Goal: Task Accomplishment & Management: Use online tool/utility

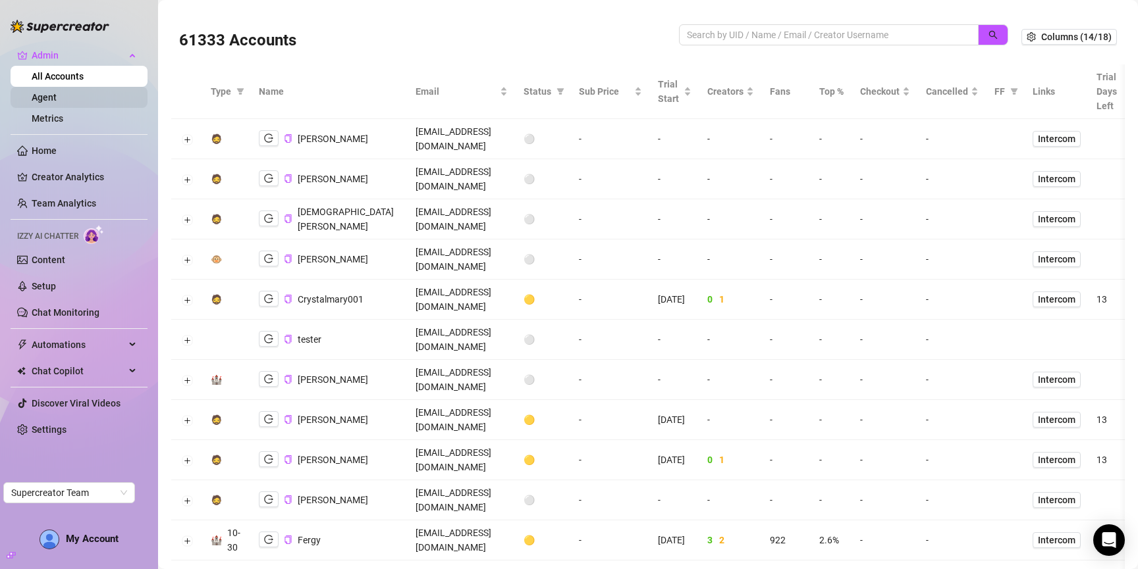
click at [40, 97] on link "Agent" at bounding box center [44, 97] width 25 height 11
click at [41, 115] on link "Metrics" at bounding box center [48, 118] width 32 height 11
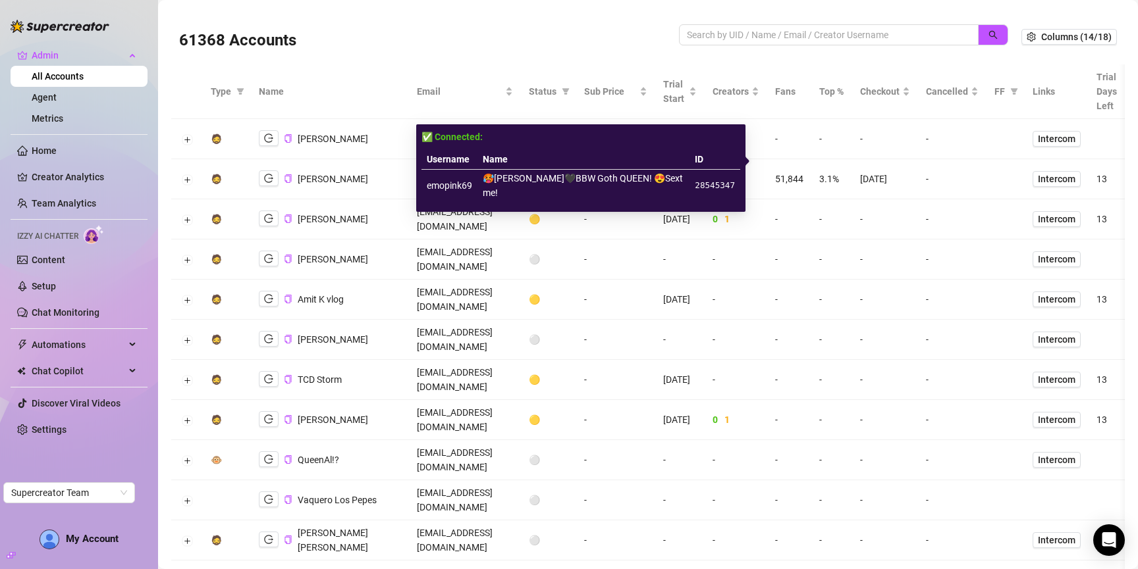
click at [473, 181] on td "emopink69" at bounding box center [449, 186] width 56 height 32
copy td "emopink69"
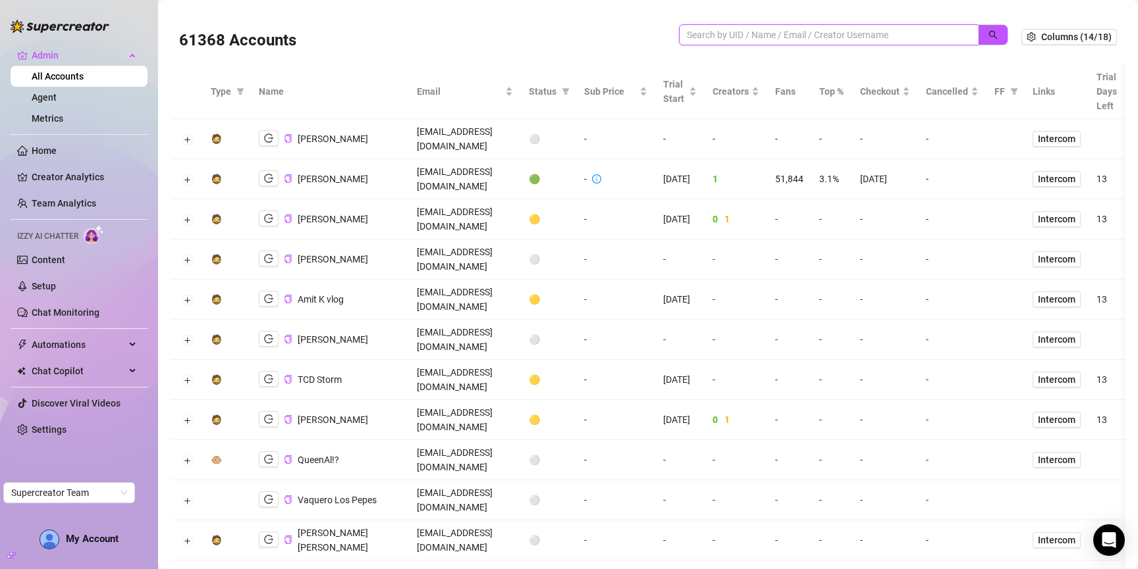
click at [832, 36] on input "search" at bounding box center [823, 35] width 273 height 14
type input "ryan"
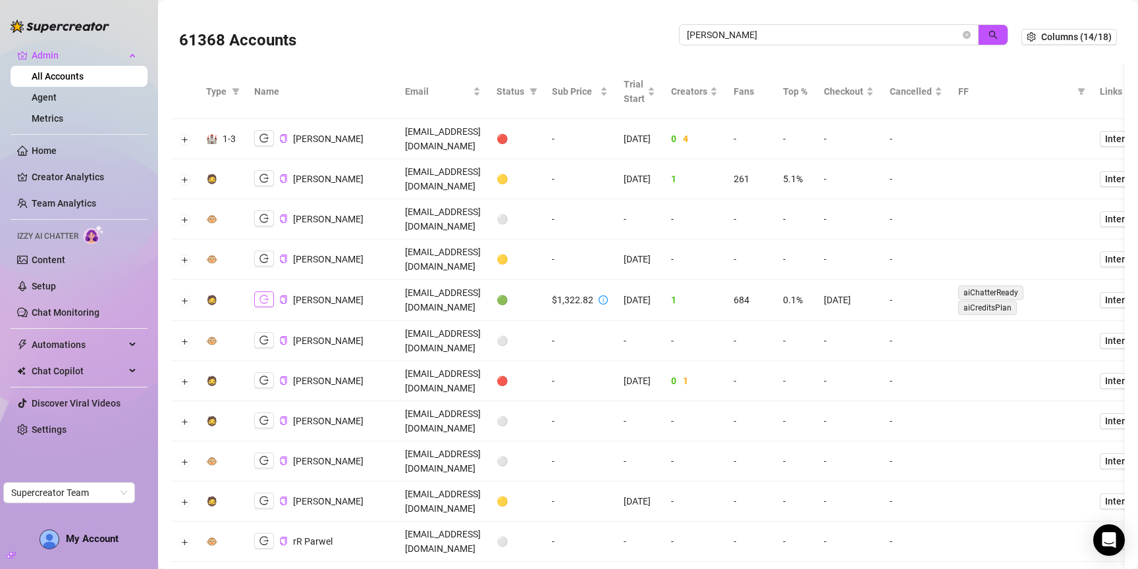
click at [269, 292] on button "button" at bounding box center [264, 300] width 20 height 16
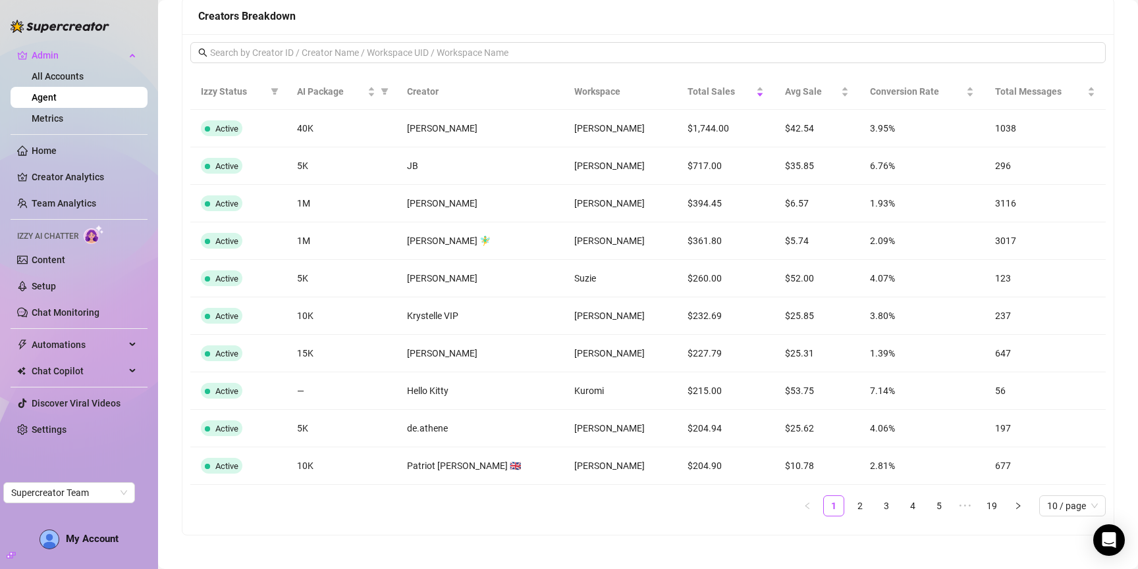
scroll to position [859, 0]
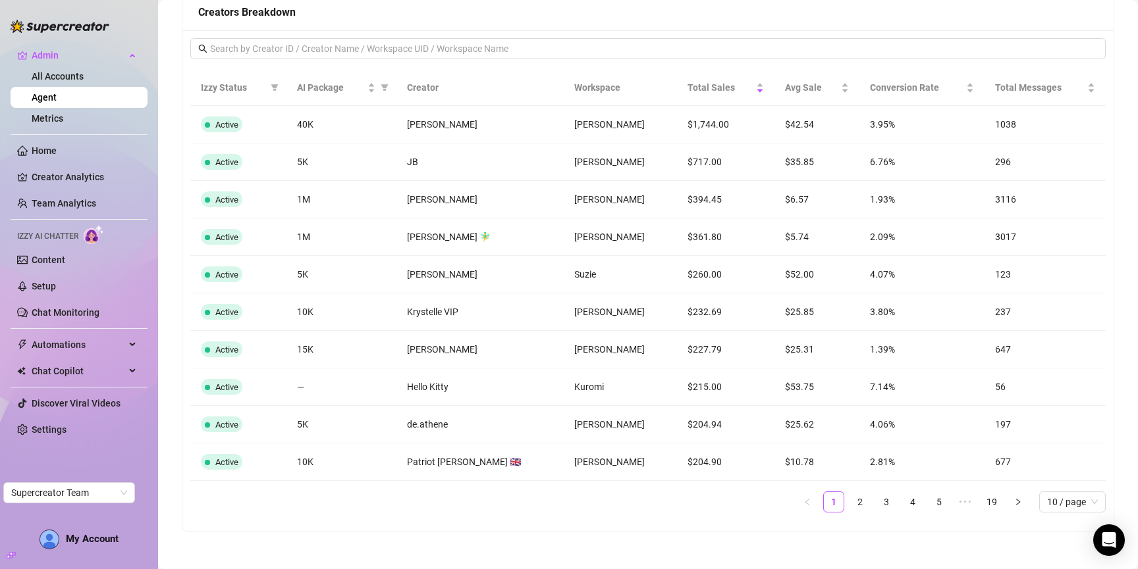
click at [995, 384] on td "56" at bounding box center [1044, 388] width 121 height 38
click at [861, 498] on link "2" at bounding box center [860, 502] width 20 height 20
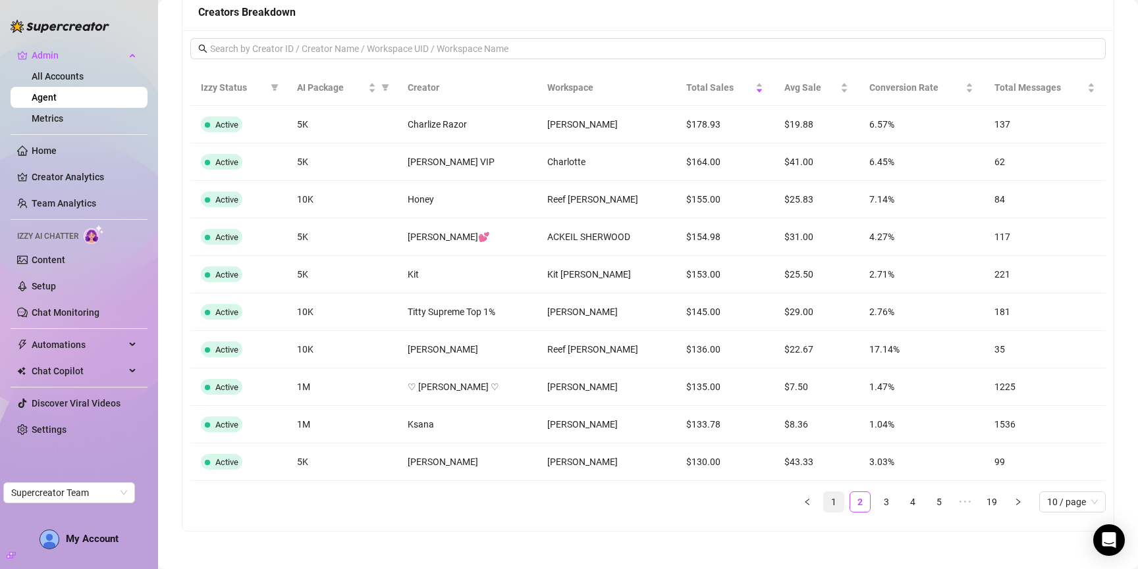
click at [839, 503] on link "1" at bounding box center [834, 502] width 20 height 20
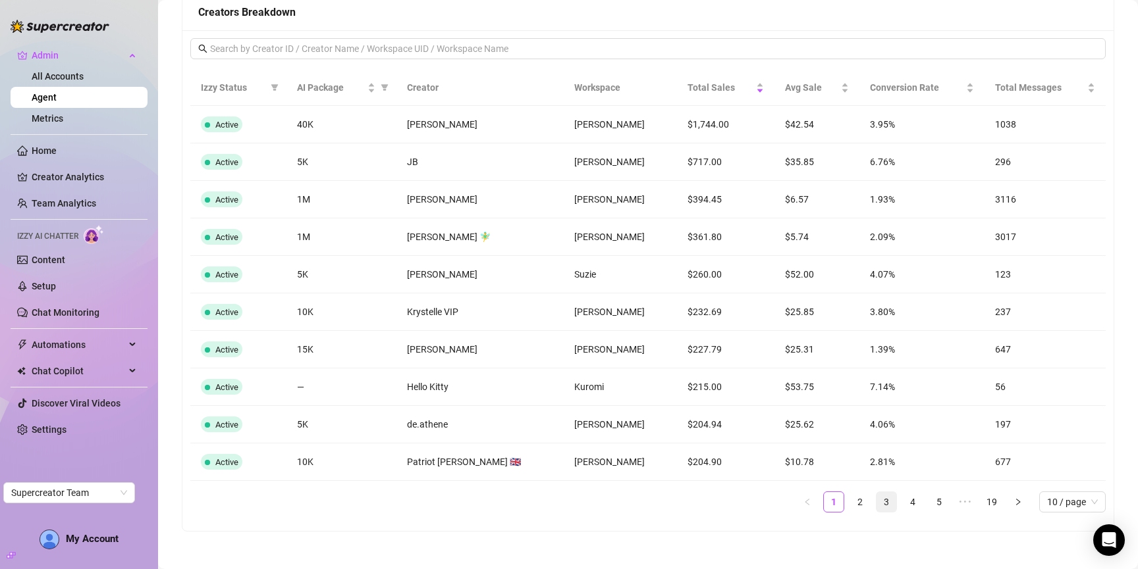
click at [882, 508] on link "3" at bounding box center [886, 502] width 20 height 20
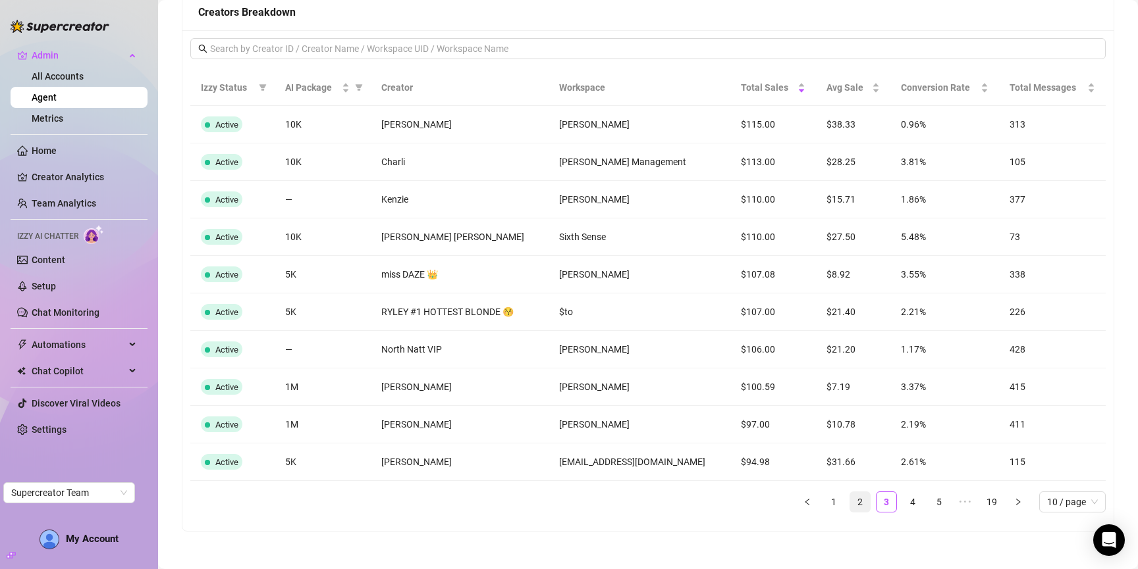
click at [868, 503] on link "2" at bounding box center [860, 502] width 20 height 20
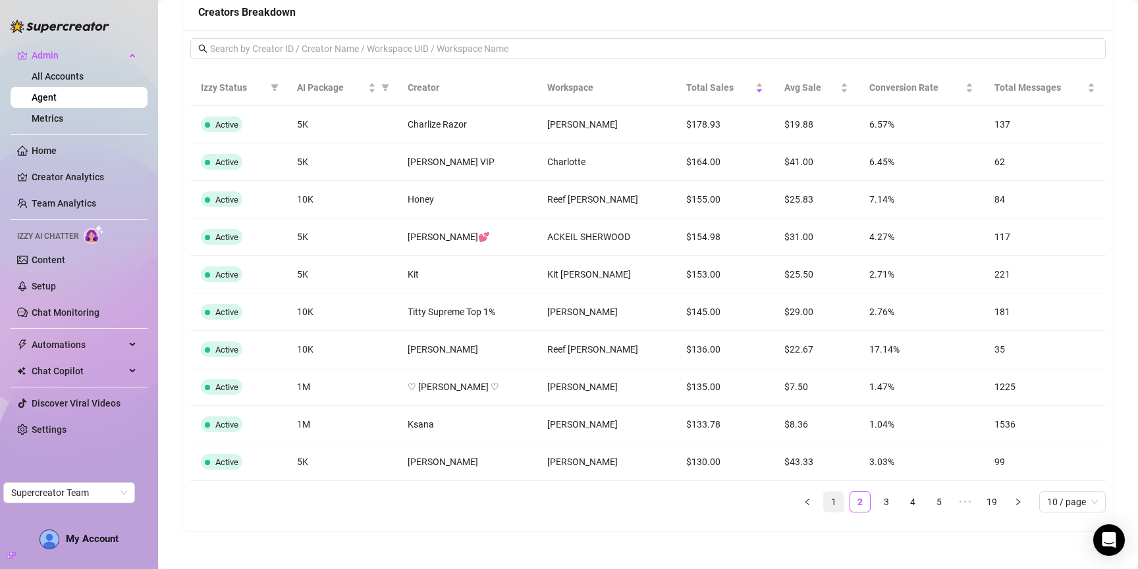
click at [842, 498] on link "1" at bounding box center [834, 502] width 20 height 20
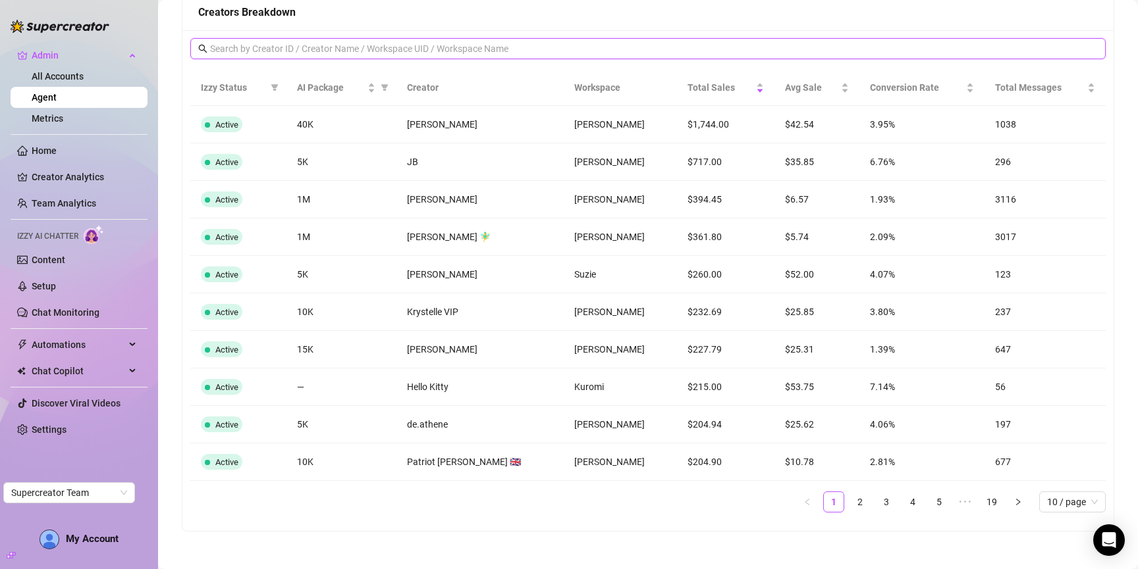
click at [528, 51] on input "text" at bounding box center [648, 48] width 877 height 14
type input "tess"
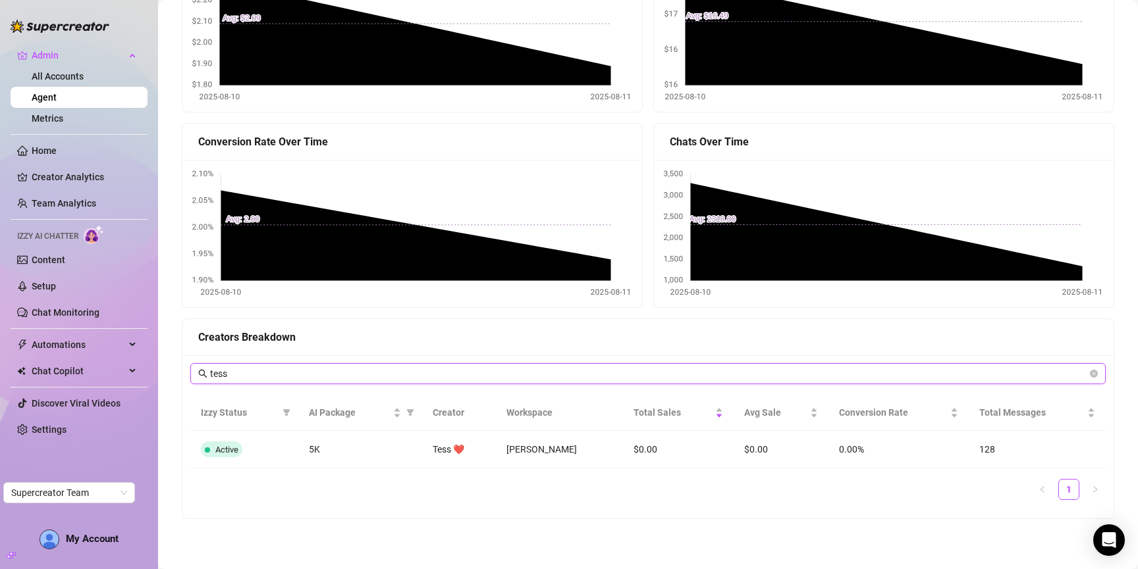
scroll to position [534, 0]
click at [1094, 374] on icon "close-circle" at bounding box center [1094, 374] width 8 height 8
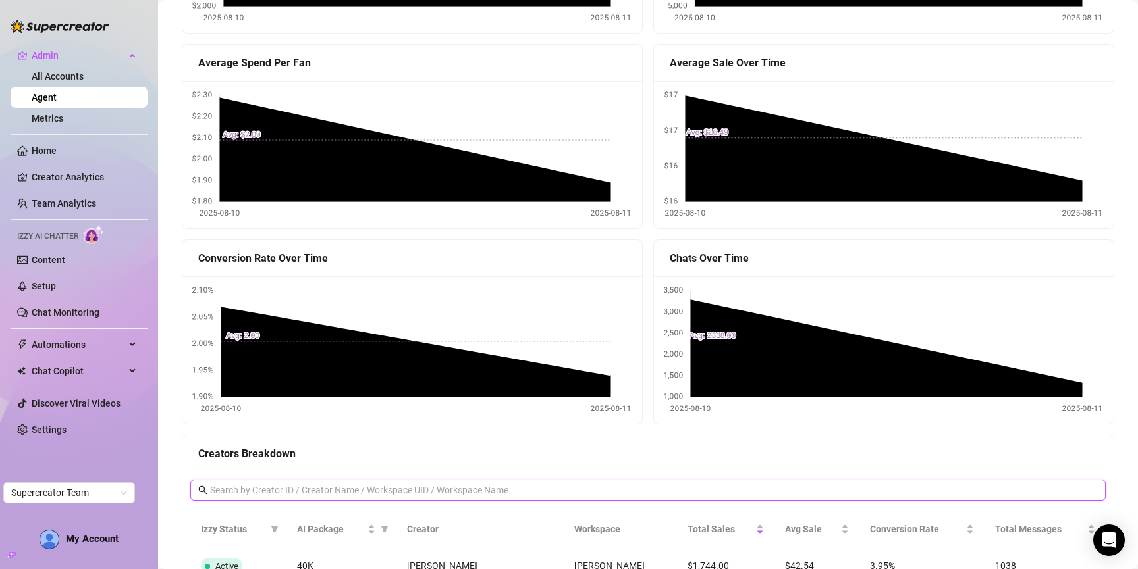
scroll to position [0, 0]
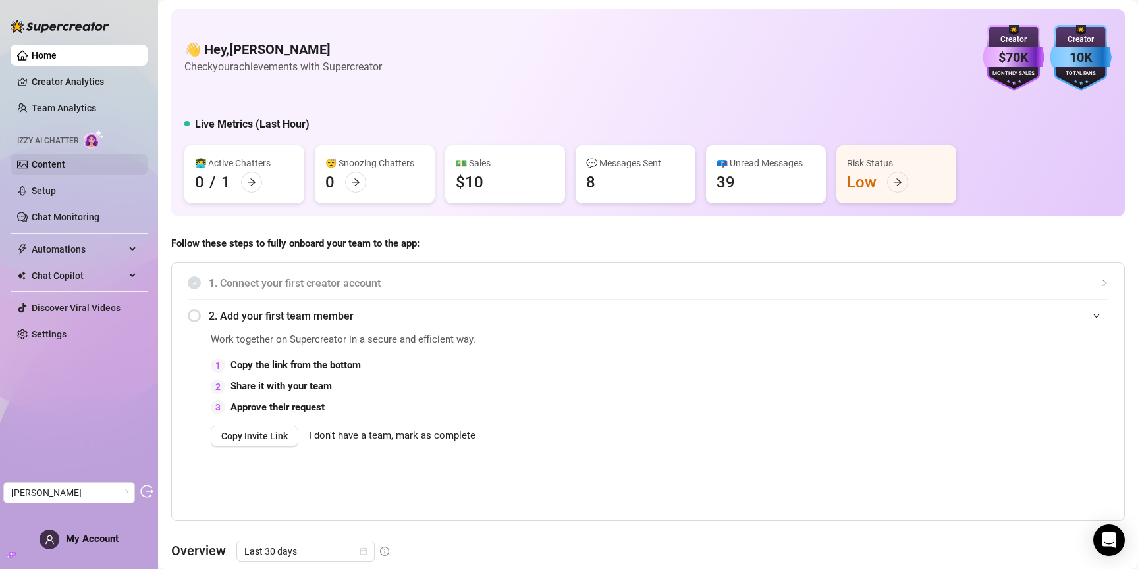
click at [65, 159] on link "Content" at bounding box center [49, 164] width 34 height 11
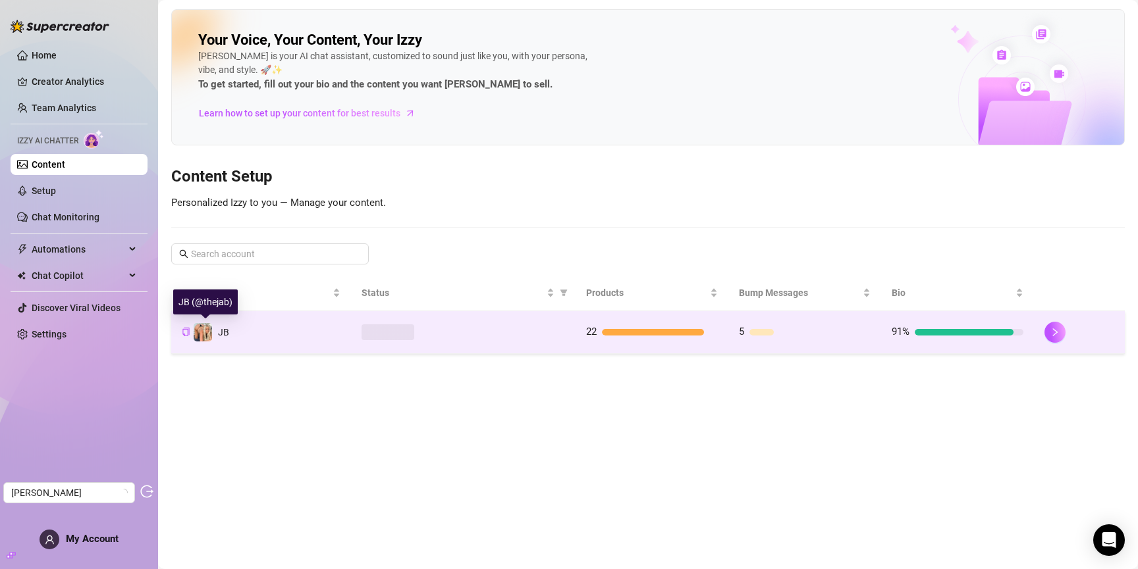
click at [218, 334] on span "JB" at bounding box center [223, 332] width 11 height 11
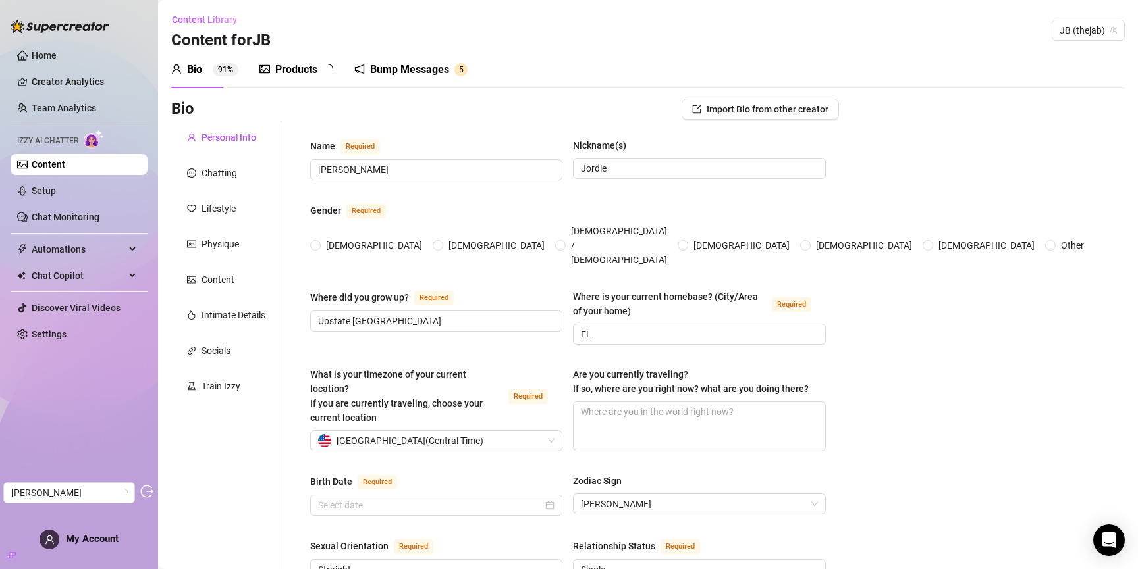
radio input "true"
type input "August 13th, 1999"
click at [219, 280] on div "Content" at bounding box center [217, 280] width 33 height 14
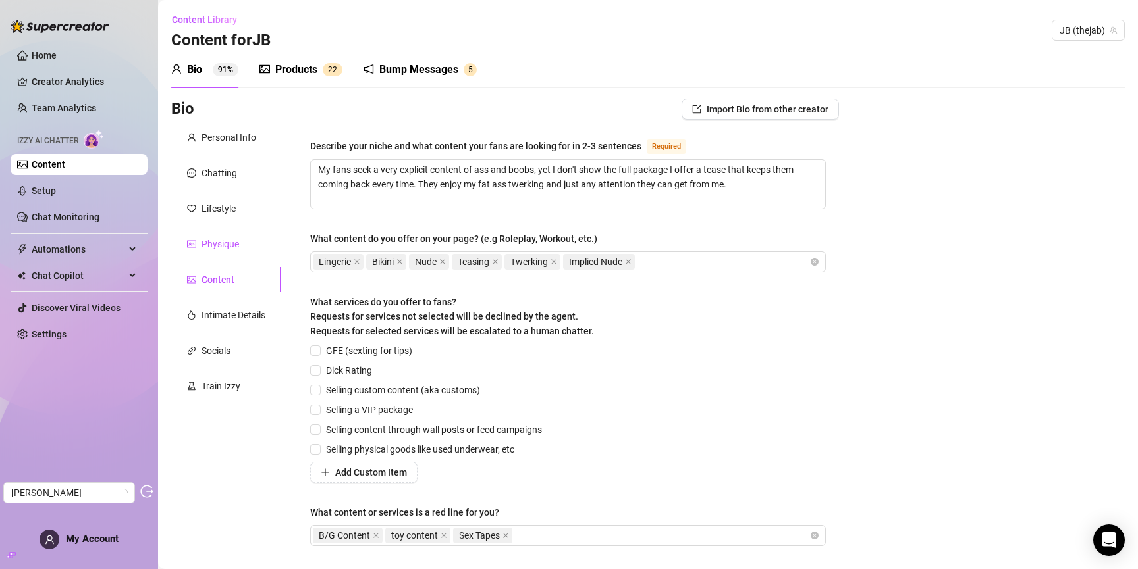
click at [221, 244] on div "Physique" at bounding box center [220, 244] width 38 height 14
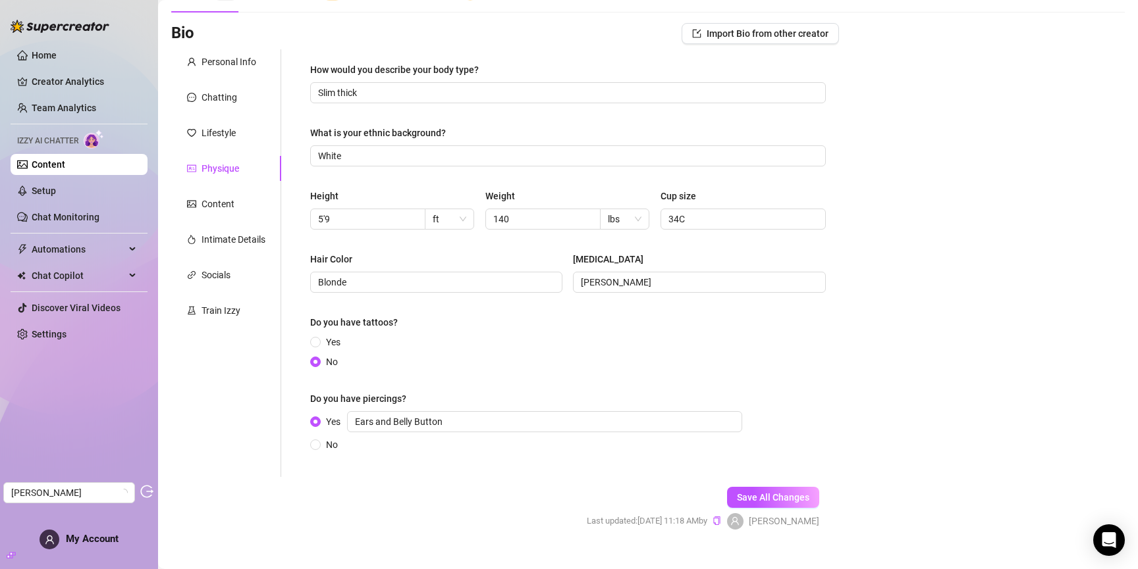
scroll to position [99, 0]
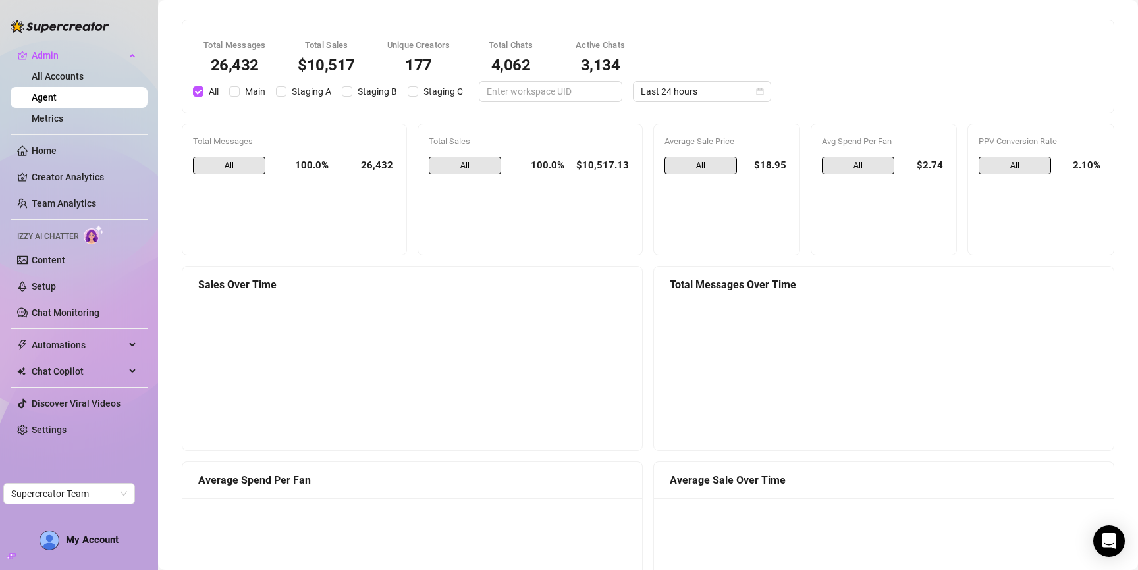
scroll to position [868, 0]
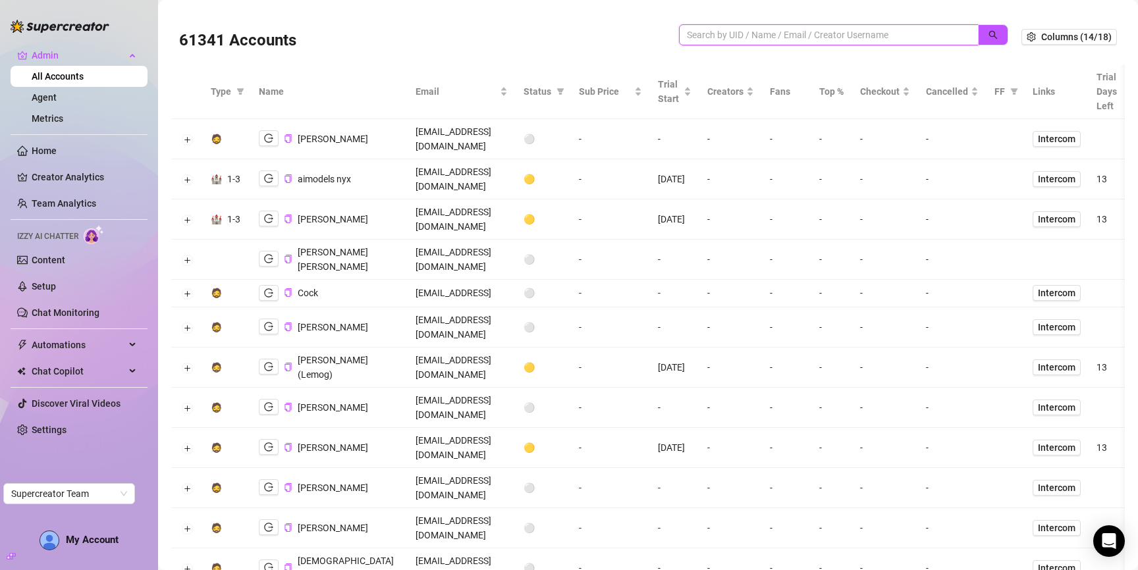
click at [772, 28] on input "search" at bounding box center [823, 35] width 273 height 14
type input "ryan b"
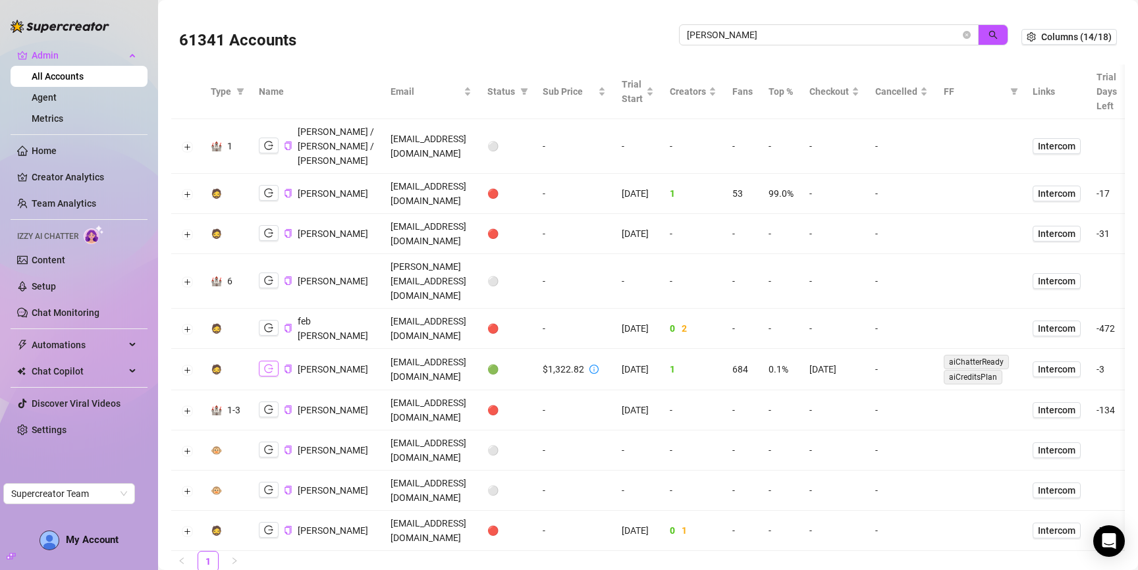
click at [266, 371] on icon "logout" at bounding box center [268, 369] width 9 height 9
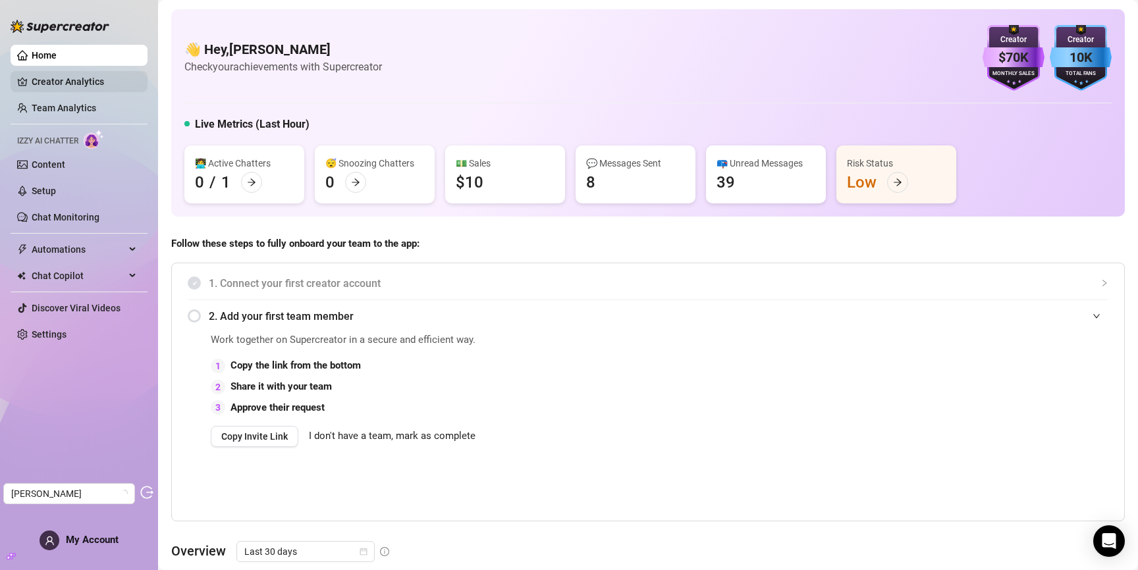
click at [88, 82] on link "Creator Analytics" at bounding box center [84, 81] width 105 height 21
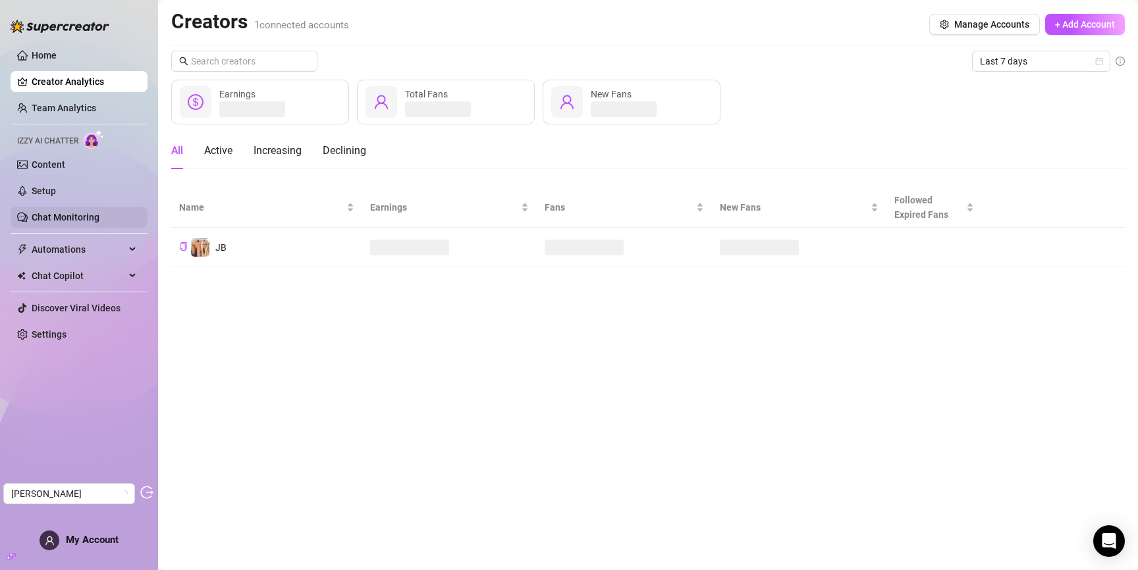
click at [66, 223] on link "Chat Monitoring" at bounding box center [66, 217] width 68 height 11
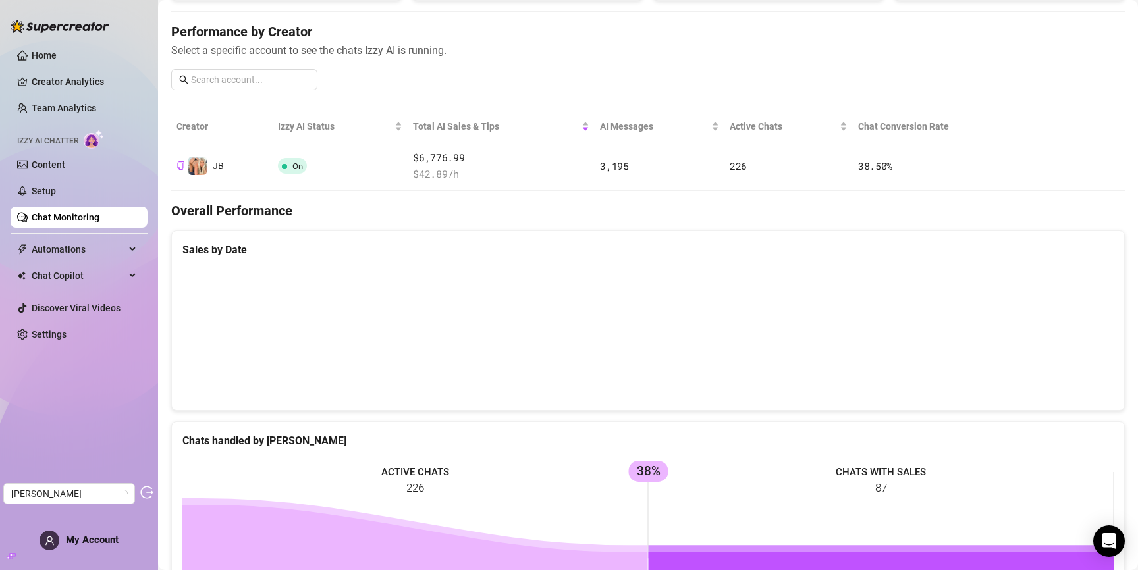
scroll to position [138, 0]
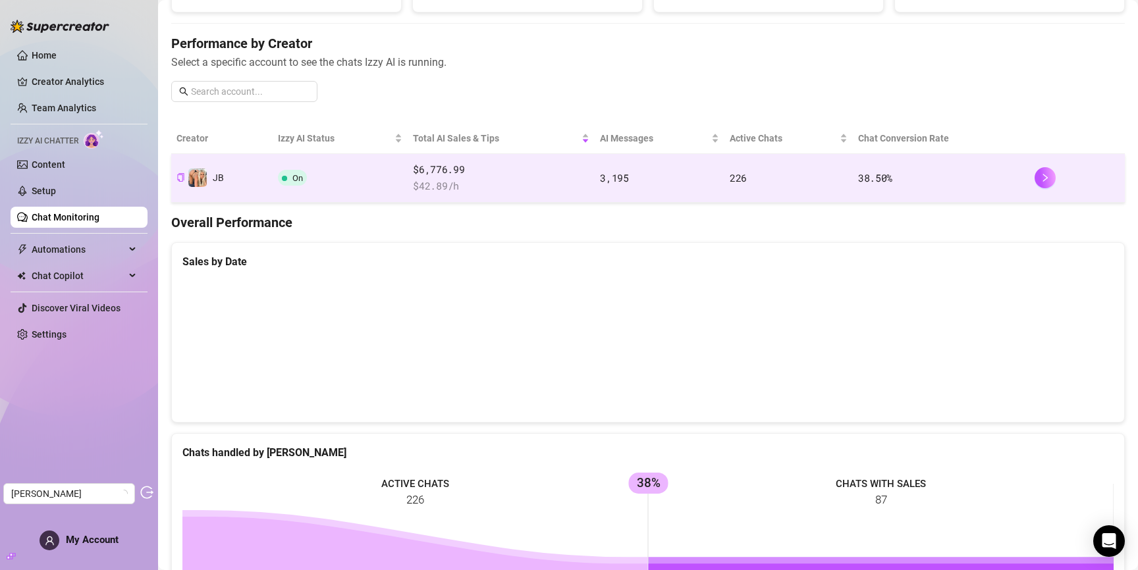
click at [401, 161] on td "On" at bounding box center [340, 178] width 135 height 49
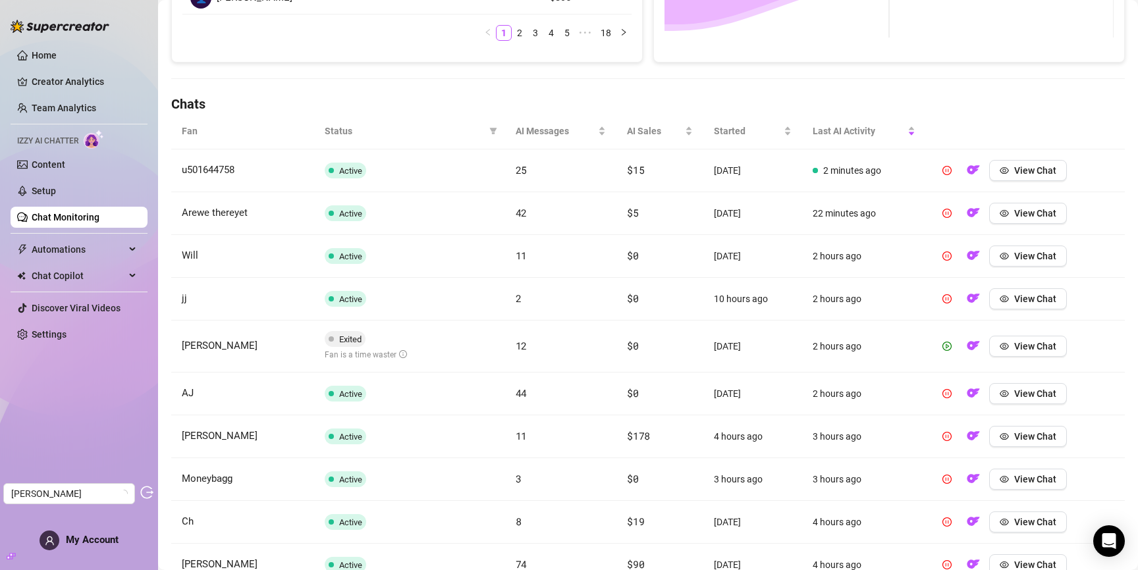
scroll to position [380, 0]
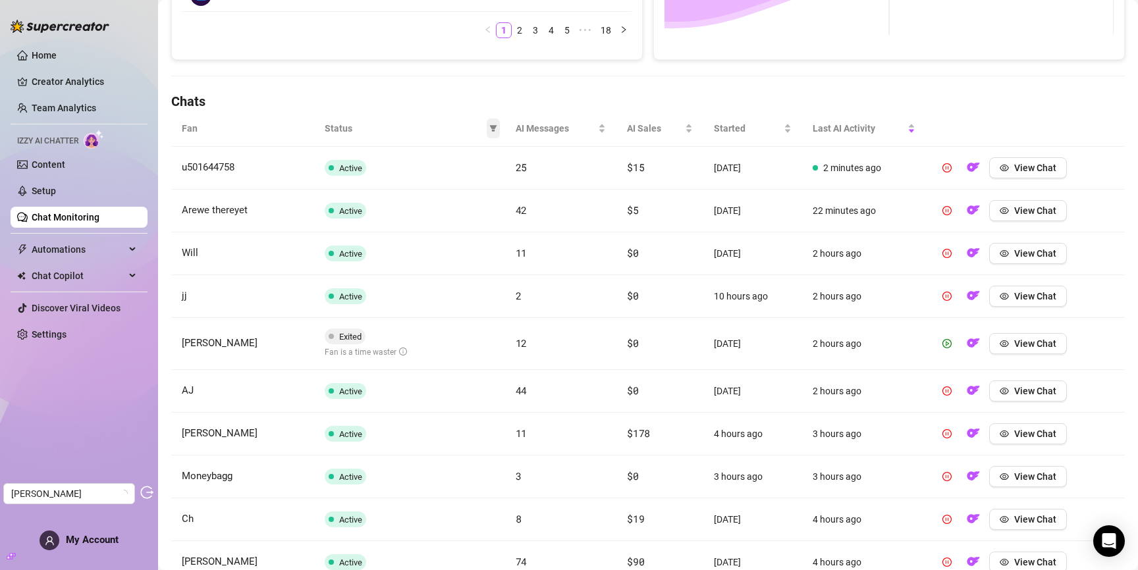
click at [495, 129] on icon "filter" at bounding box center [493, 128] width 8 height 8
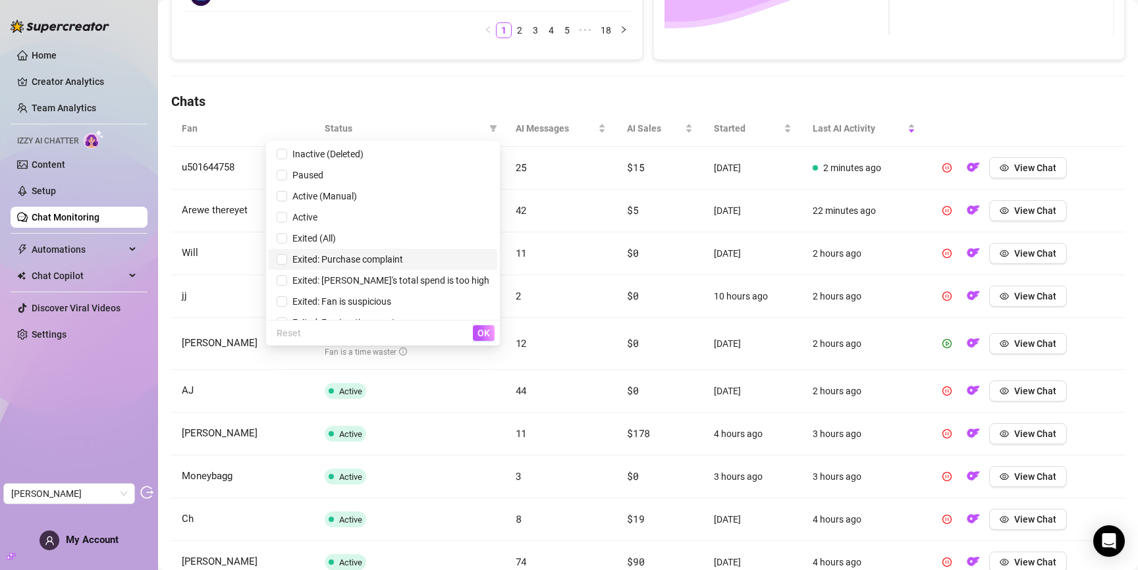
scroll to position [16, 0]
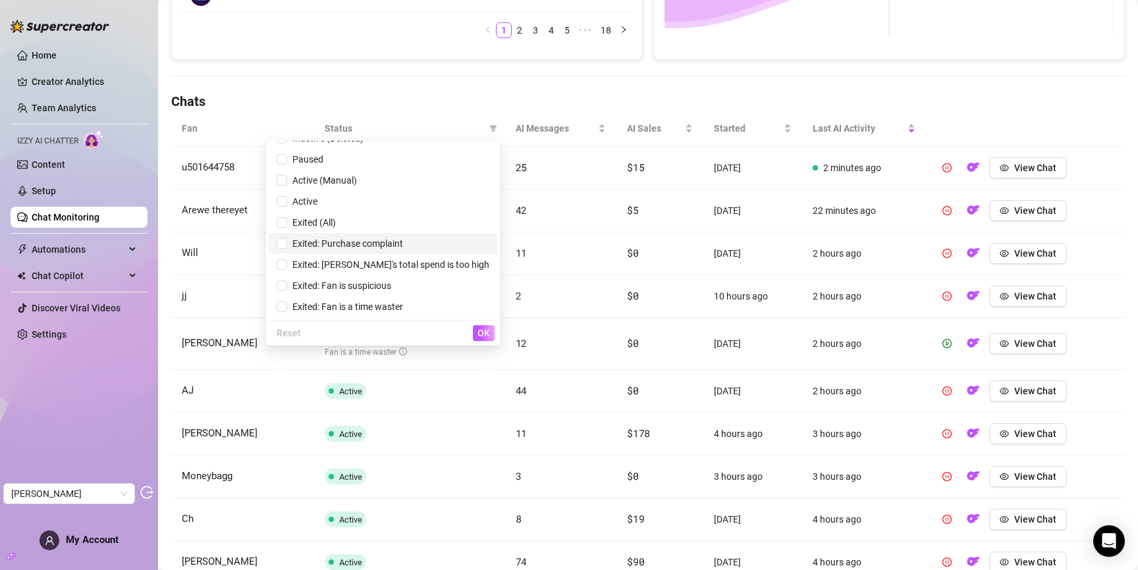
click at [403, 244] on span "Exited: Purchase complaint" at bounding box center [345, 243] width 116 height 11
checkbox input "true"
click at [479, 332] on span "OK" at bounding box center [483, 333] width 13 height 11
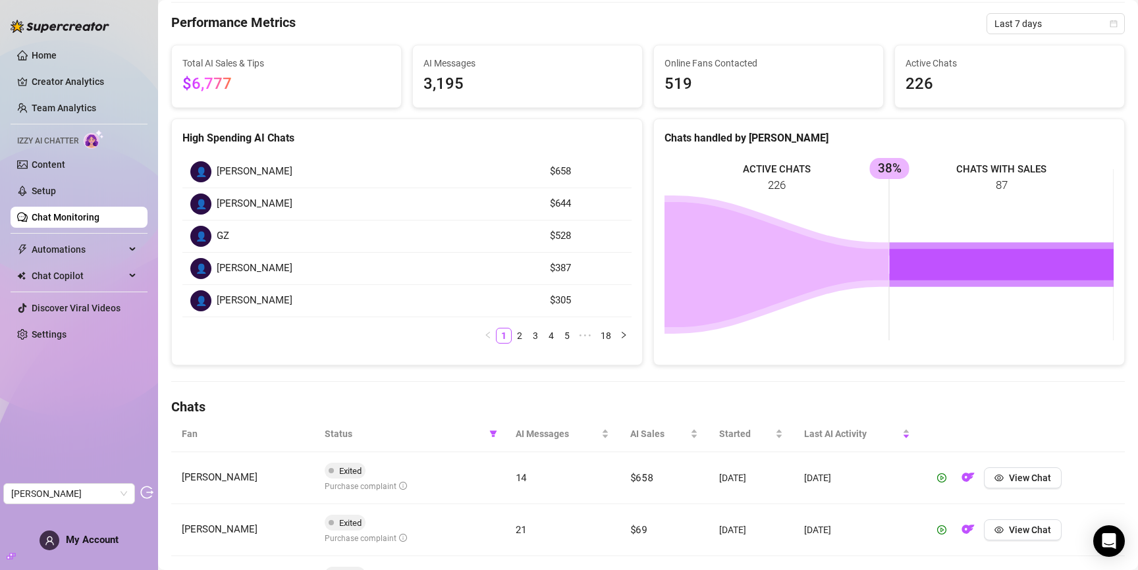
scroll to position [0, 0]
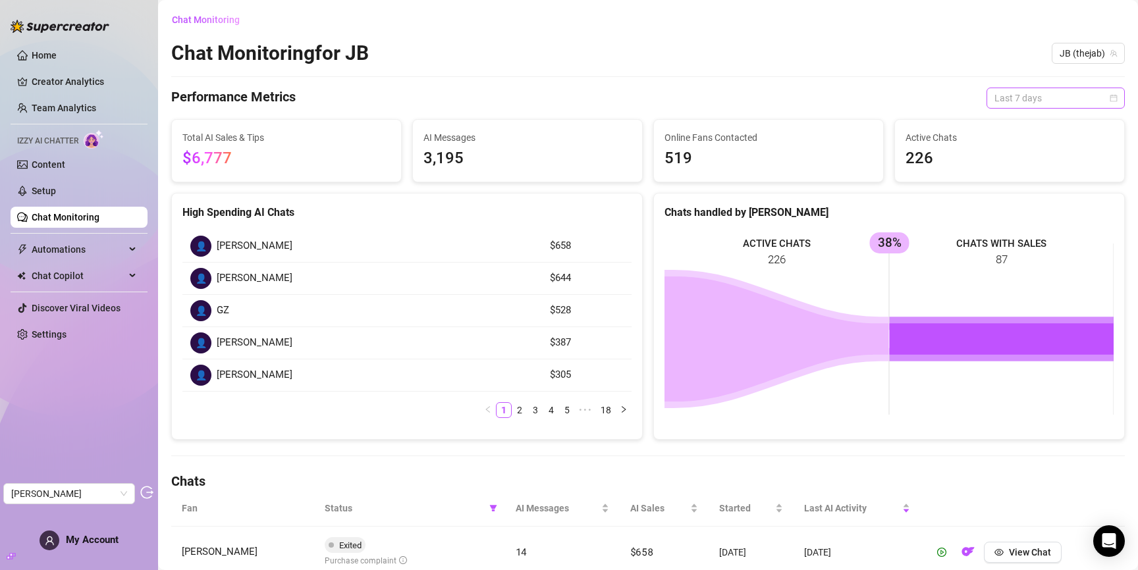
click at [1042, 93] on span "Last 7 days" at bounding box center [1055, 98] width 122 height 20
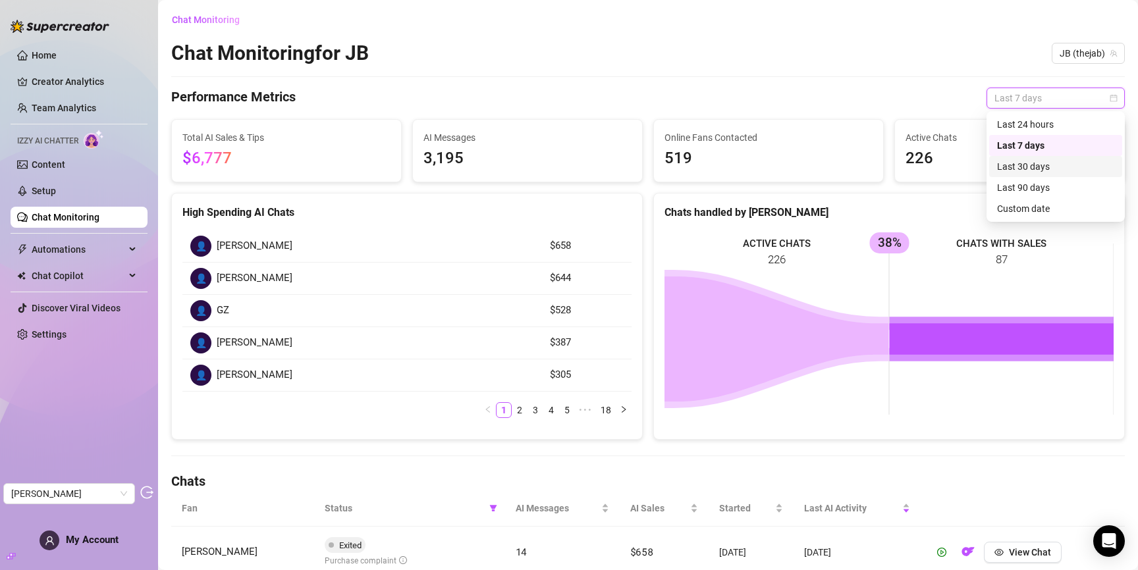
click at [1031, 165] on div "Last 30 days" at bounding box center [1055, 166] width 117 height 14
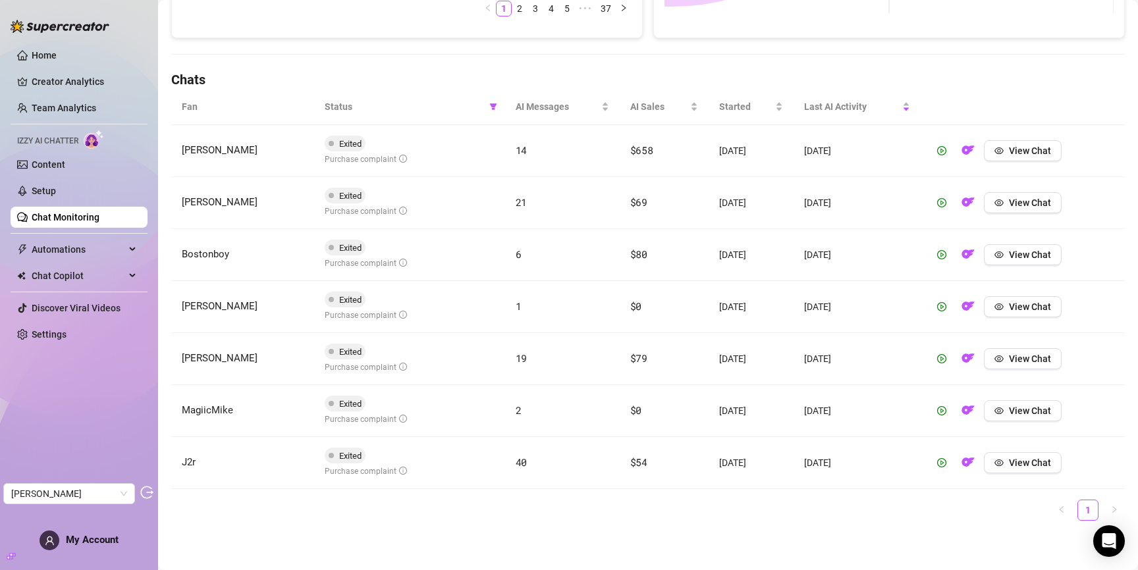
scroll to position [402, 0]
click at [1002, 311] on button "View Chat" at bounding box center [1023, 306] width 78 height 21
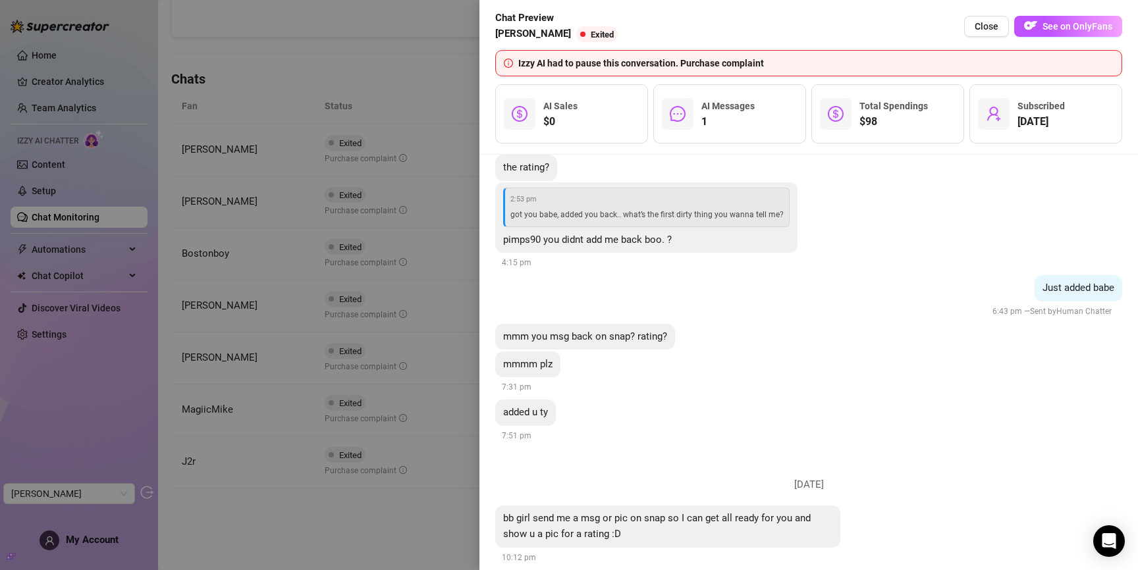
scroll to position [529, 0]
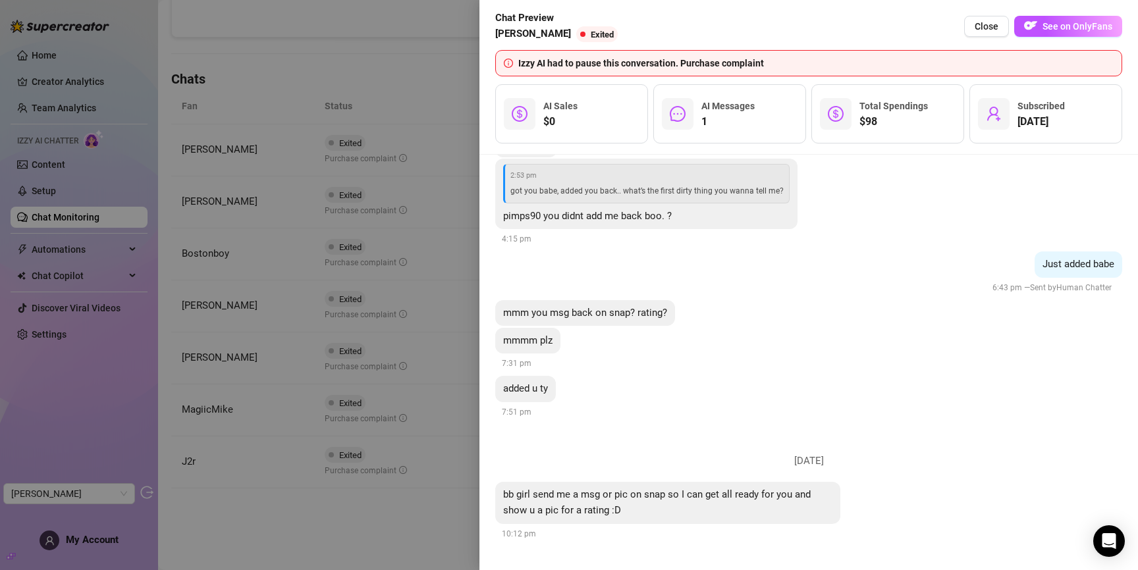
click at [430, 375] on div at bounding box center [569, 285] width 1138 height 570
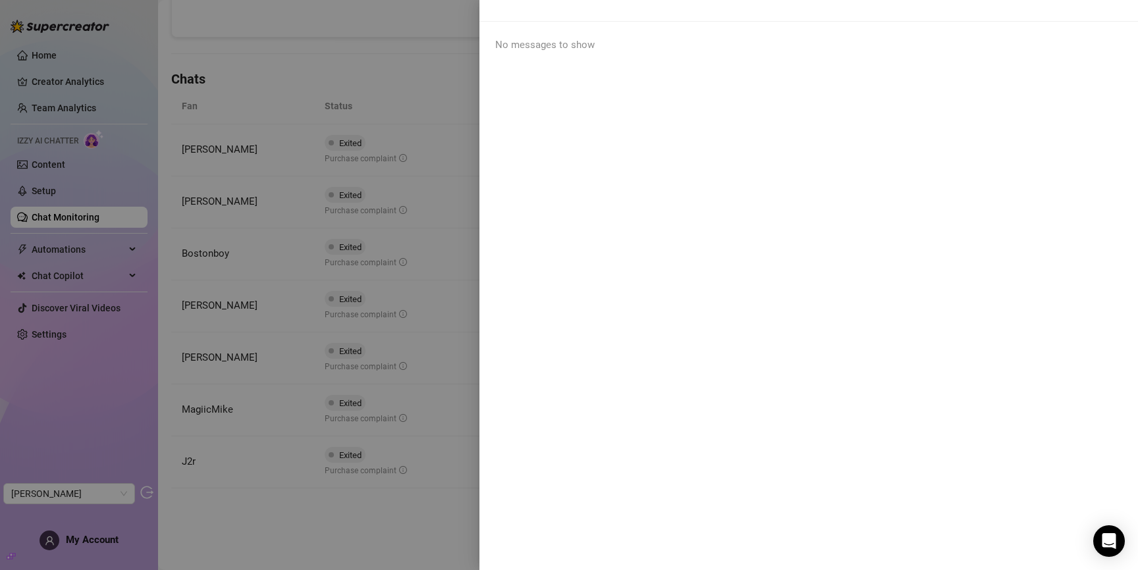
scroll to position [0, 0]
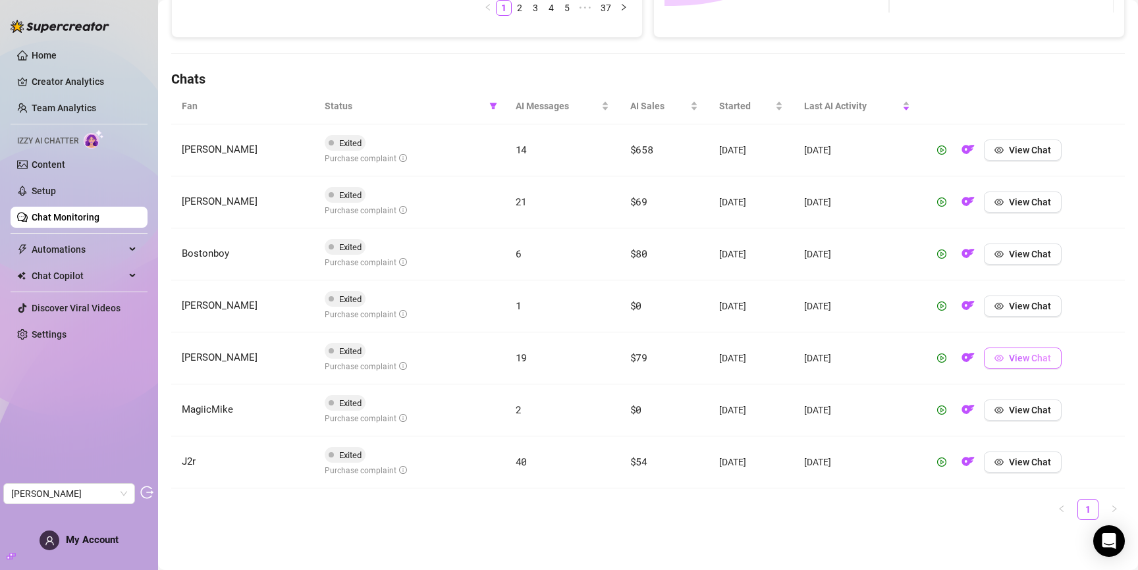
click at [1036, 350] on button "View Chat" at bounding box center [1023, 358] width 78 height 21
